Goal: Register for event/course

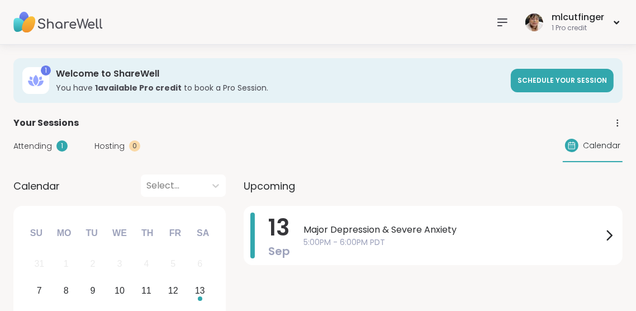
click at [501, 23] on icon at bounding box center [502, 22] width 13 height 13
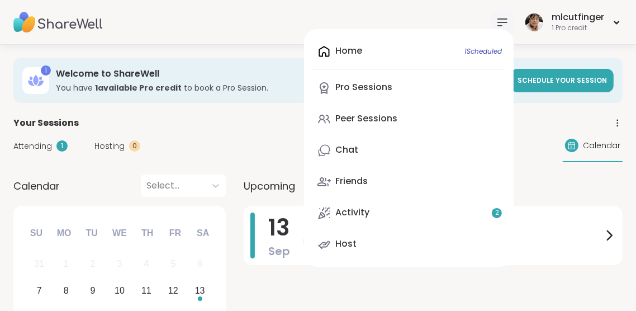
click at [388, 117] on div "Peer Sessions" at bounding box center [366, 118] width 62 height 12
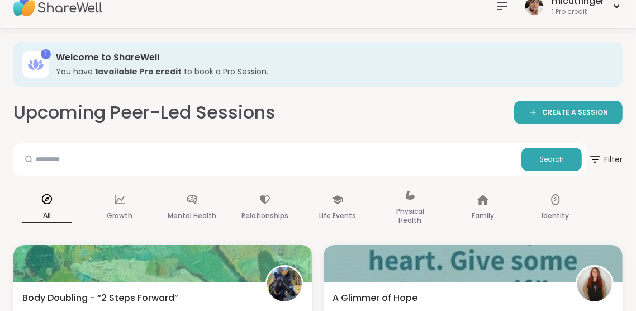
scroll to position [17, 0]
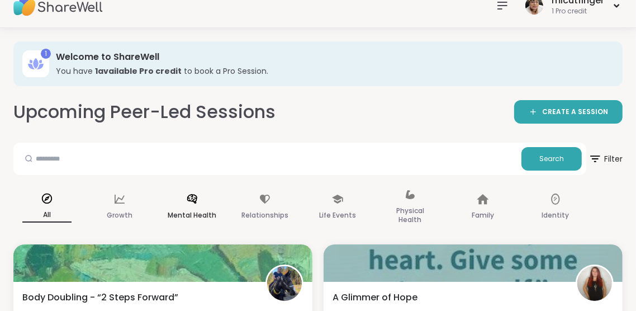
click at [193, 207] on div "Mental Health" at bounding box center [192, 207] width 67 height 56
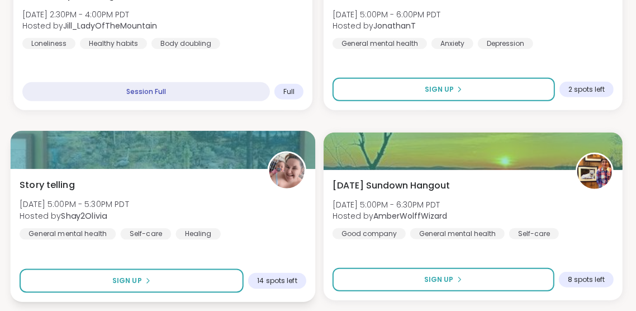
scroll to position [724, 0]
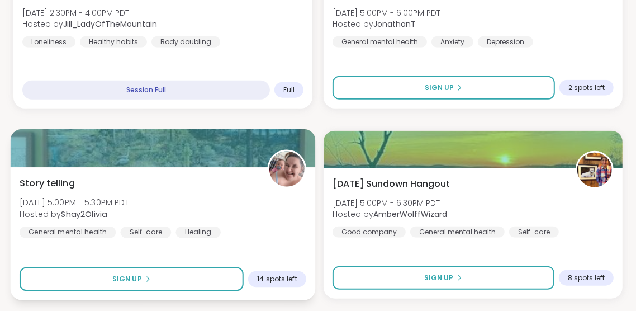
click at [187, 205] on div "Story telling [PERSON_NAME][DATE] 5:00PM - 5:30PM PDT Hosted by Shay2Olivia Gen…" at bounding box center [163, 206] width 287 height 61
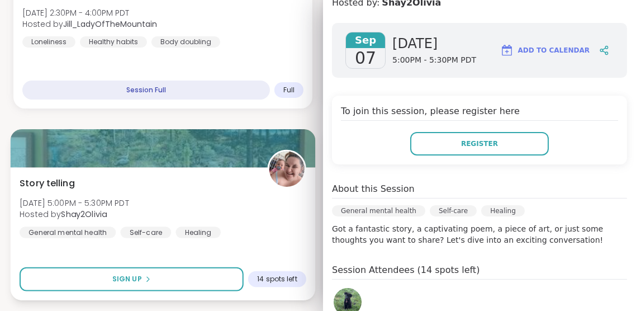
scroll to position [141, 0]
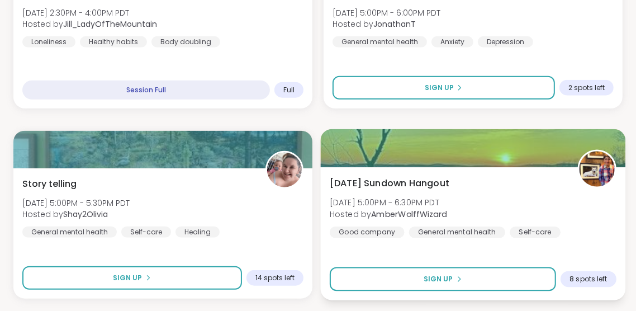
click at [352, 208] on span "Hosted by AmberWolffWizard" at bounding box center [388, 213] width 117 height 11
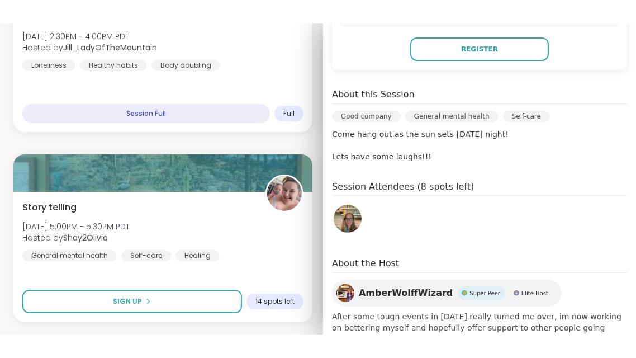
scroll to position [259, 0]
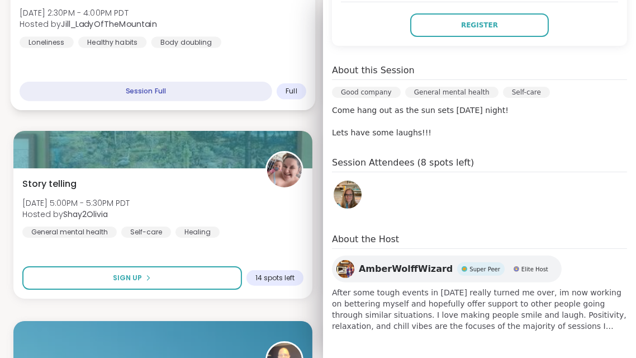
click at [295, 60] on div "Quiet Body Doubling -[DATE] [DATE] 2:30PM - 4:00PM PDT Hosted by [PERSON_NAME] …" at bounding box center [163, 43] width 305 height 133
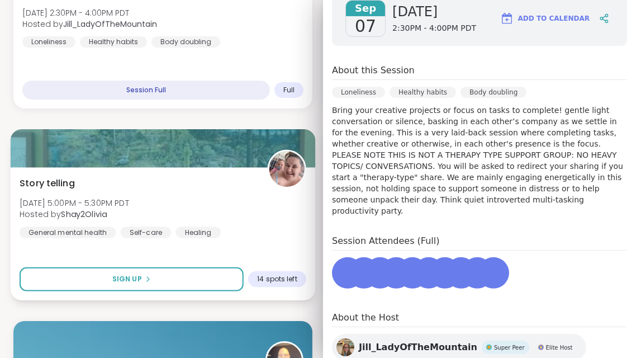
click at [296, 137] on div at bounding box center [163, 148] width 305 height 38
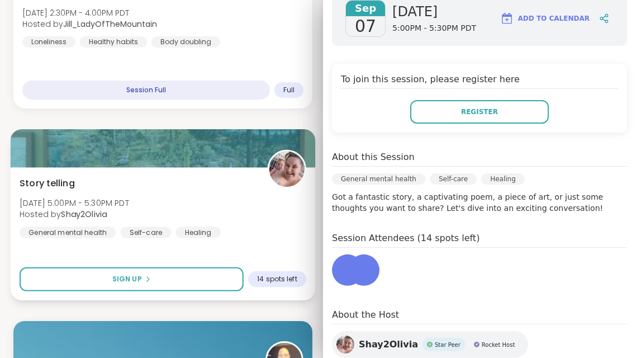
scroll to position [236, 0]
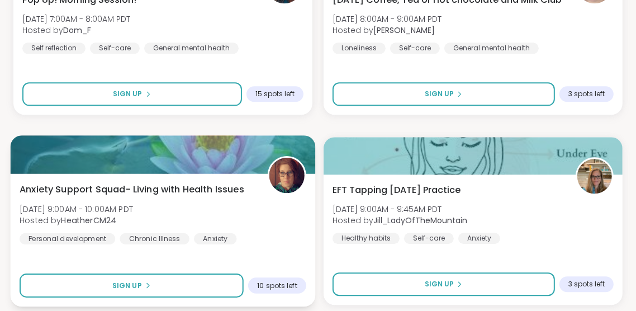
scroll to position [1858, 0]
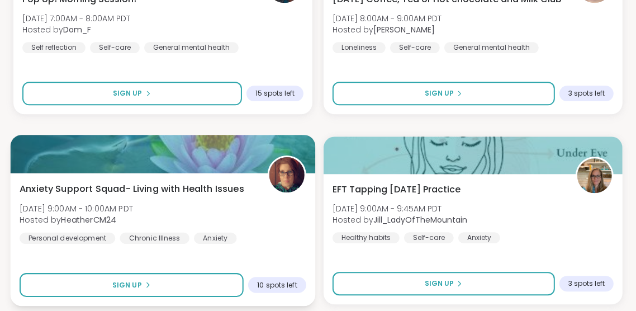
click at [285, 234] on div "Anxiety Support Squad- Living with Health Issues [DATE] 9:00AM - 10:00AM PDT Ho…" at bounding box center [163, 212] width 287 height 61
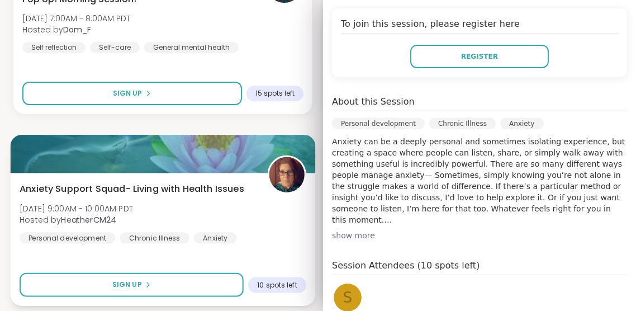
scroll to position [248, 0]
click at [276, 250] on div "Anxiety Support Squad- Living with Health Issues [DATE] 9:00AM - 10:00AM PDT Ho…" at bounding box center [163, 239] width 305 height 133
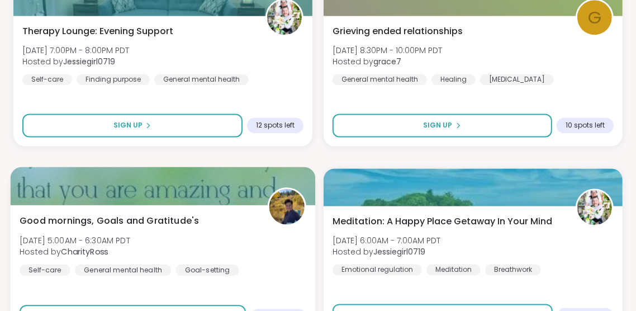
scroll to position [1414, 0]
